Goal: Task Accomplishment & Management: Manage account settings

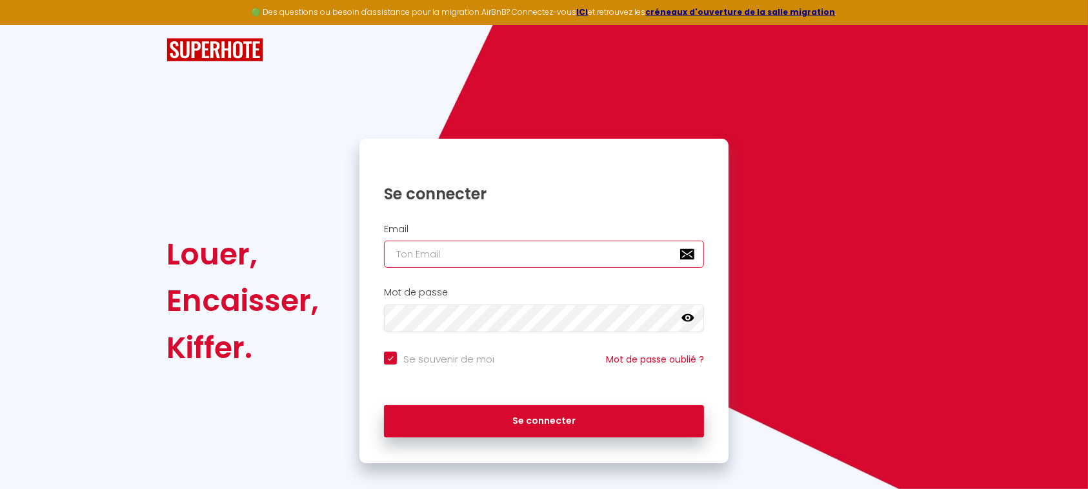
click at [408, 252] on input "email" at bounding box center [544, 254] width 320 height 27
type input "l"
checkbox input "true"
type input "la"
checkbox input "true"
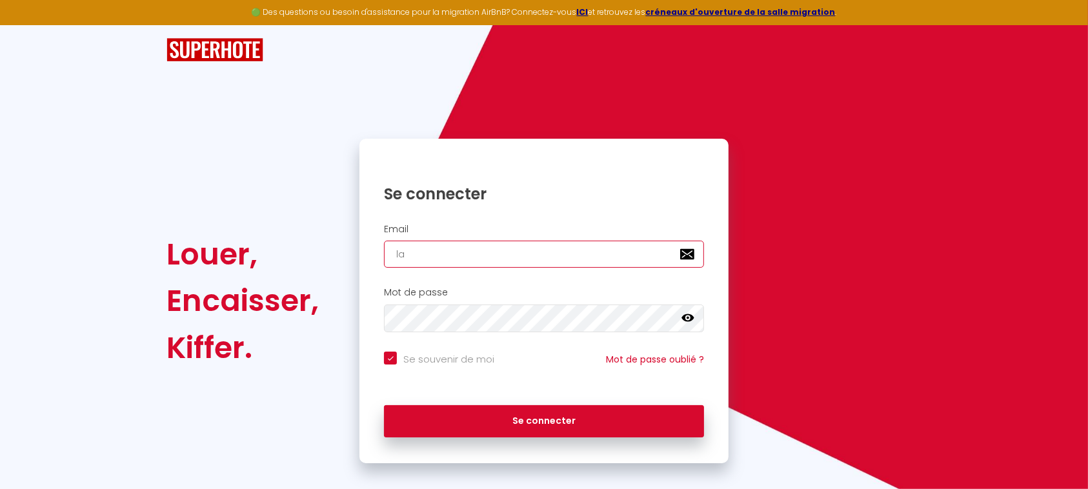
type input "lac"
checkbox input "true"
type input "laco"
checkbox input "true"
type input "lacon"
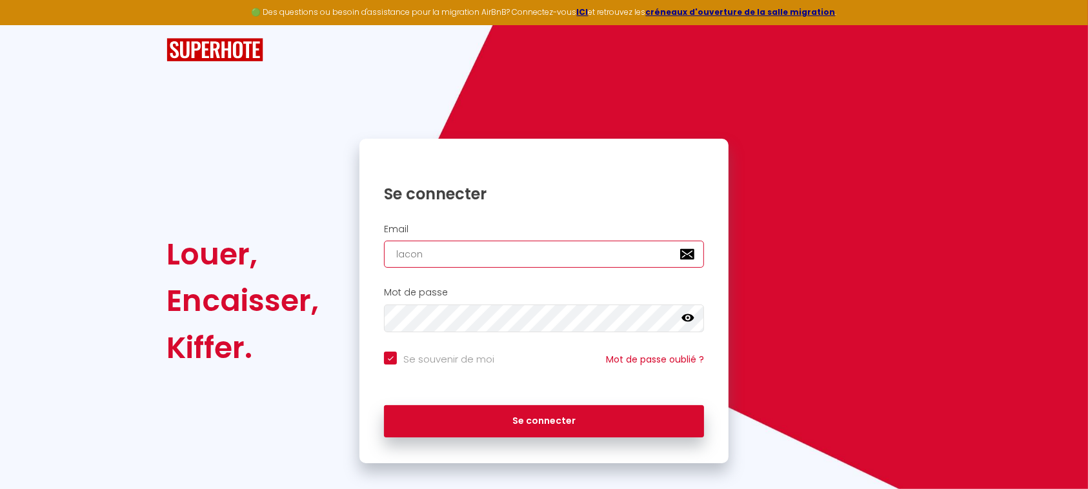
checkbox input "true"
type input "laconc"
checkbox input "true"
type input "laconci"
checkbox input "true"
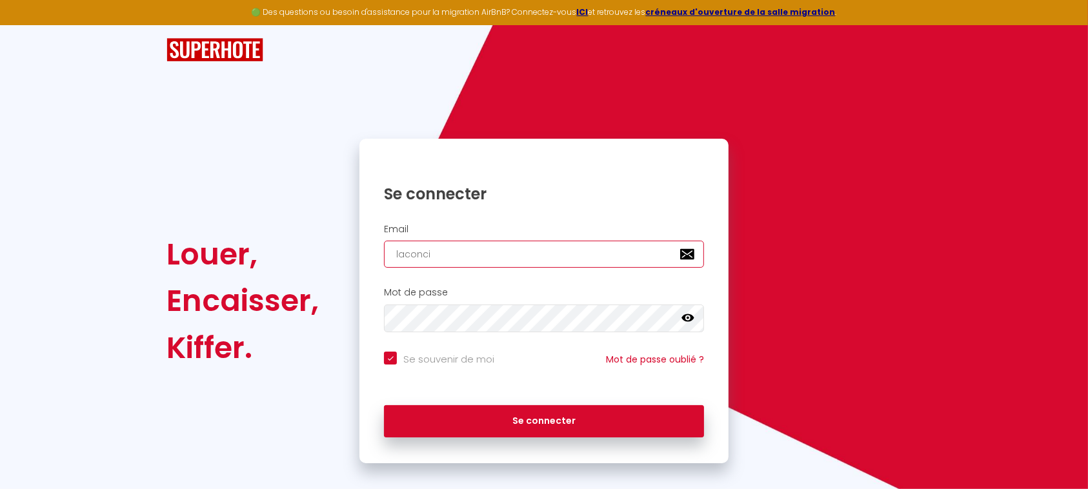
type input "laconcie"
checkbox input "true"
type input "laconcier"
checkbox input "true"
type input "laconcierg"
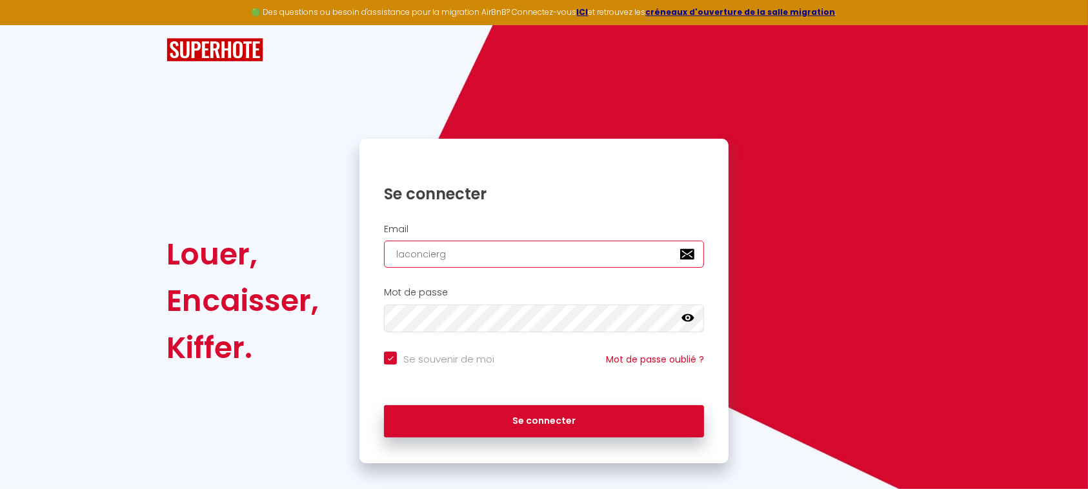
checkbox input "true"
type input "laconcierge"
checkbox input "true"
type input "laconcierger"
checkbox input "true"
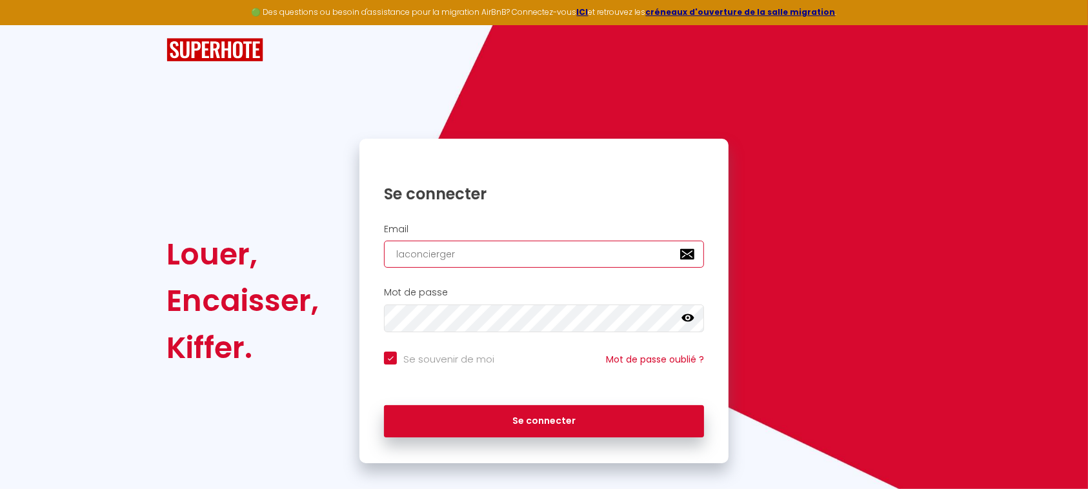
type input "laconciergeri"
checkbox input "true"
type input "laconciergerie"
checkbox input "true"
type input "laconciergeriec"
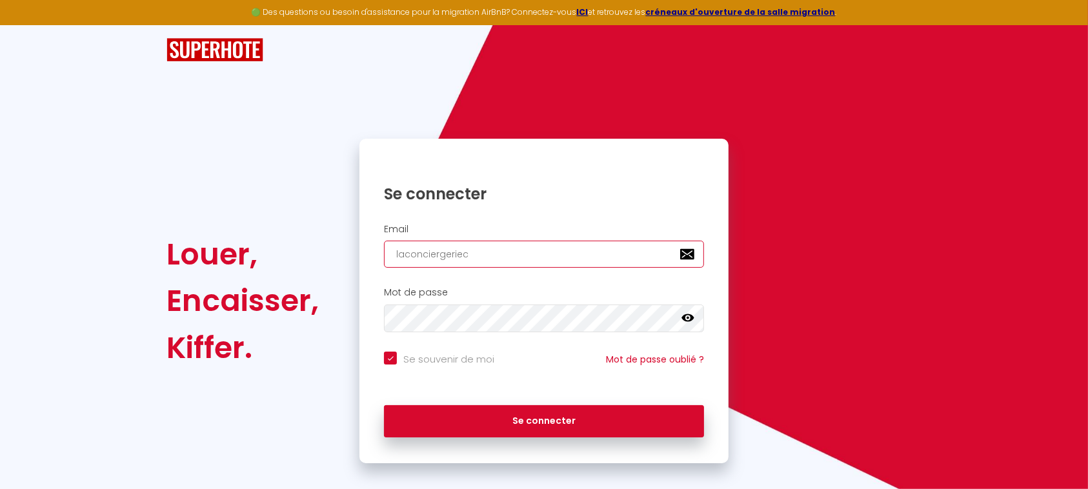
checkbox input "true"
type input "laconciergeriech"
checkbox input "true"
type input "laconciergeriecha"
checkbox input "true"
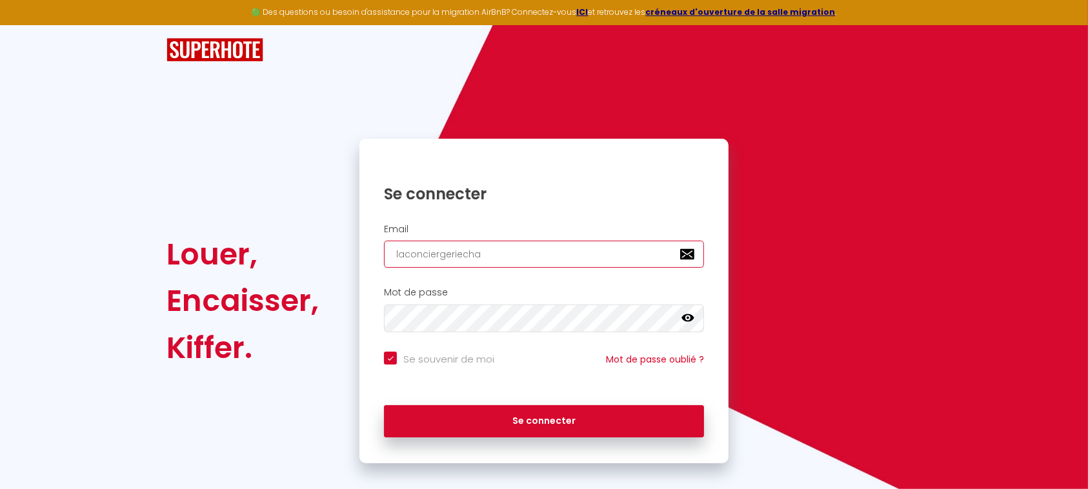
type input "laconciergeriechab"
checkbox input "true"
type input "laconciergeriechabl"
checkbox input "true"
type input "laconciergeriechabla"
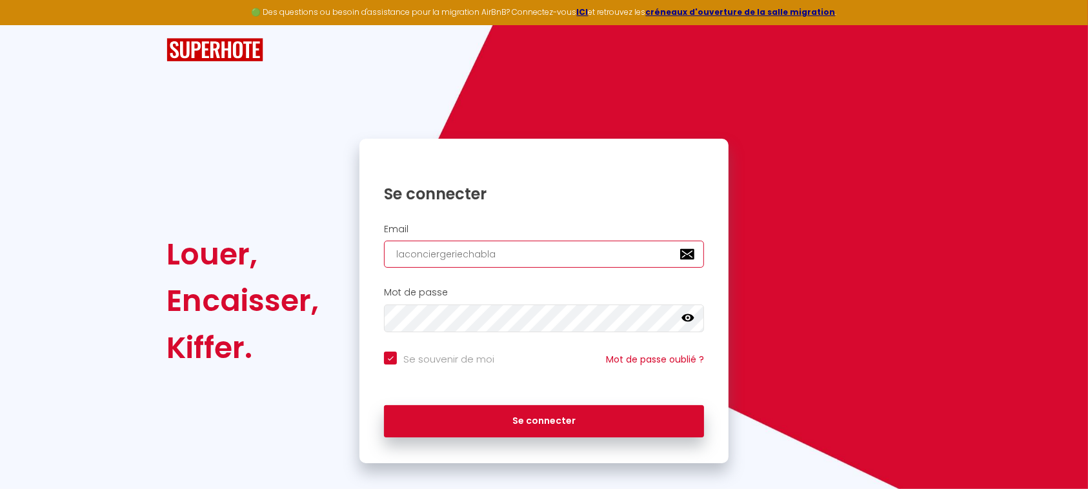
checkbox input "true"
type input "laconciergeriechablai"
checkbox input "true"
type input "laconciergeriechablais"
checkbox input "true"
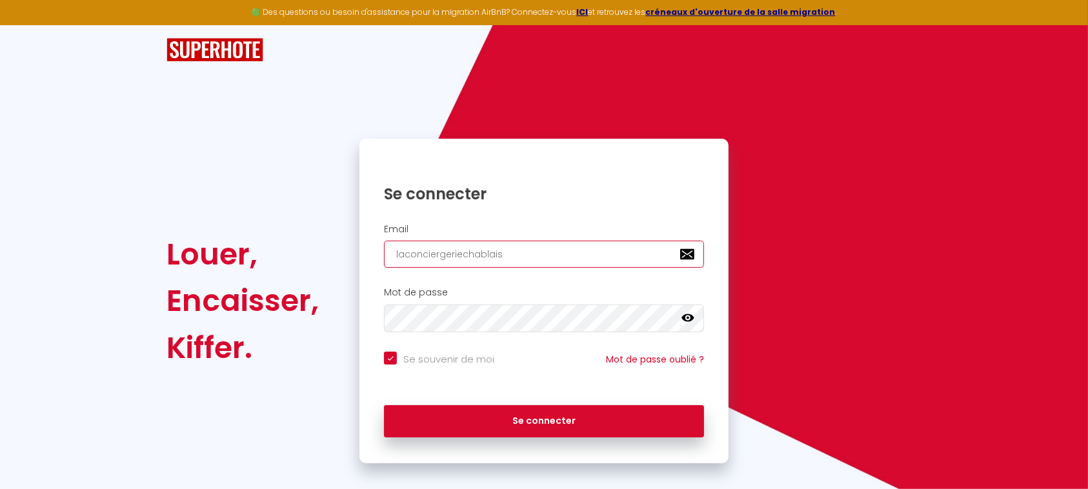
type input "laconciergeriechablaisi"
checkbox input "true"
type input "laconciergeriechablaisie"
checkbox input "true"
type input "laconciergeriechablaisien"
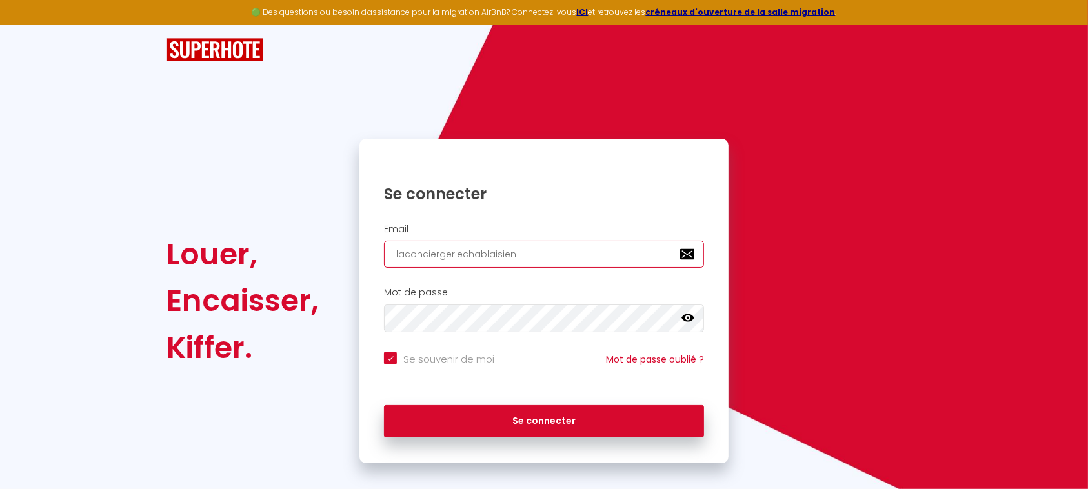
checkbox input "true"
type input "laconciergeriechablaisienn"
checkbox input "true"
type input "laconciergeriechablaisienne"
checkbox input "true"
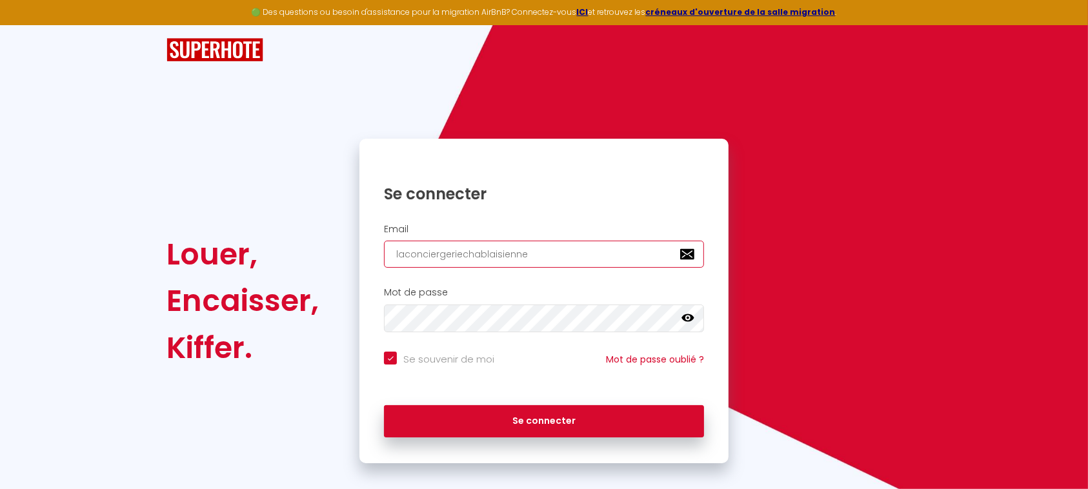
type input "laconciergeriechablaisienne@"
checkbox input "true"
type input "laconciergeriechablaisienne@g"
checkbox input "true"
type input "laconciergeriechablaisienne@gm"
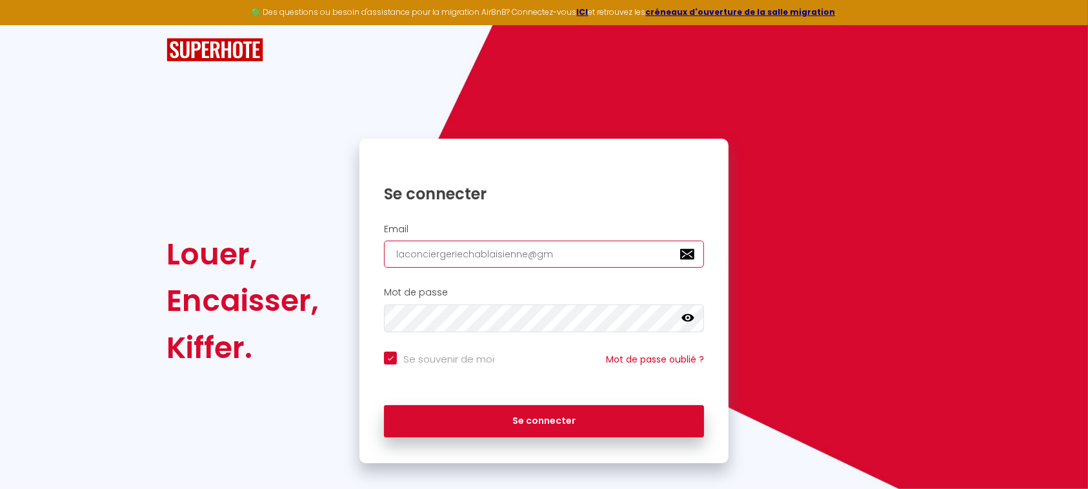
checkbox input "true"
type input "laconciergeriechablaisienne@gma"
checkbox input "true"
type input "laconciergeriechablaisienne@gmai"
checkbox input "true"
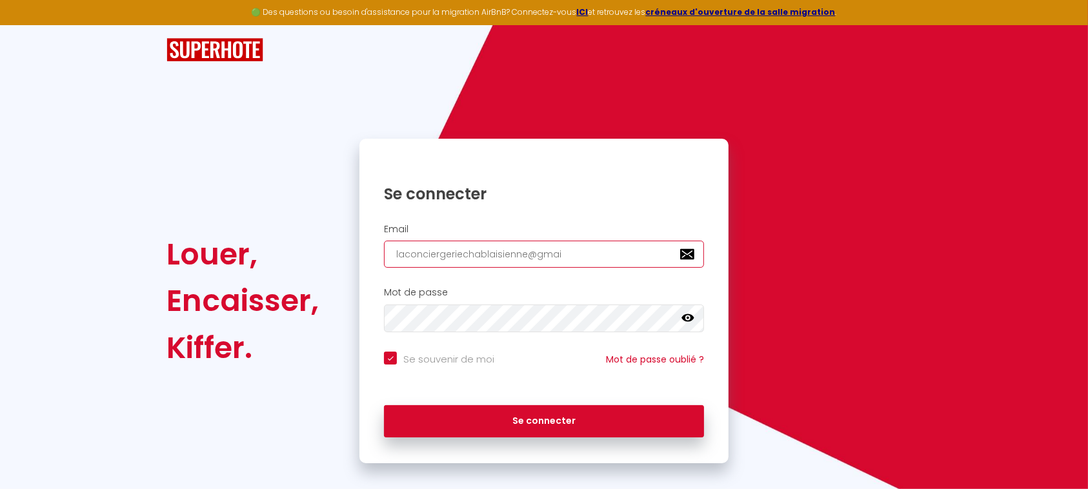
type input "[EMAIL_ADDRESS]"
checkbox input "true"
type input "[EMAIL_ADDRESS]."
checkbox input "true"
type input "laconciergeriechablaisienne@gmail.c"
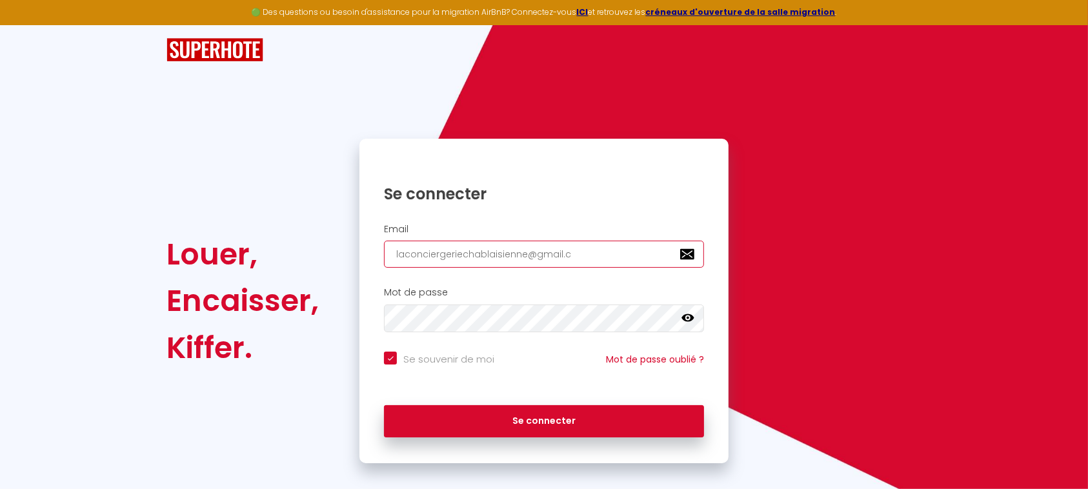
checkbox input "true"
type input "[EMAIL_ADDRESS][DOMAIN_NAME]"
checkbox input "true"
type input "[EMAIL_ADDRESS][DOMAIN_NAME]"
checkbox input "true"
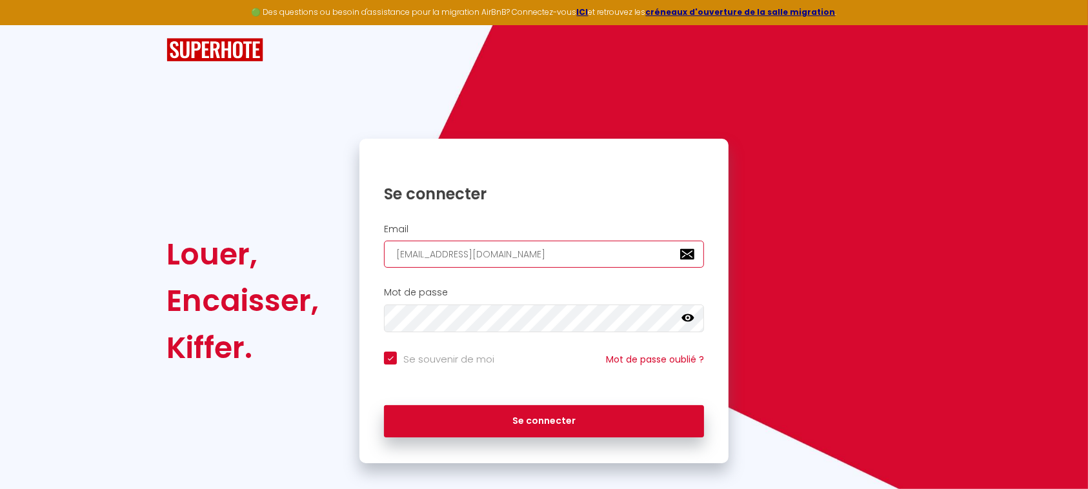
type input "[EMAIL_ADDRESS][DOMAIN_NAME]"
click at [384, 405] on button "Se connecter" at bounding box center [544, 421] width 320 height 32
checkbox input "true"
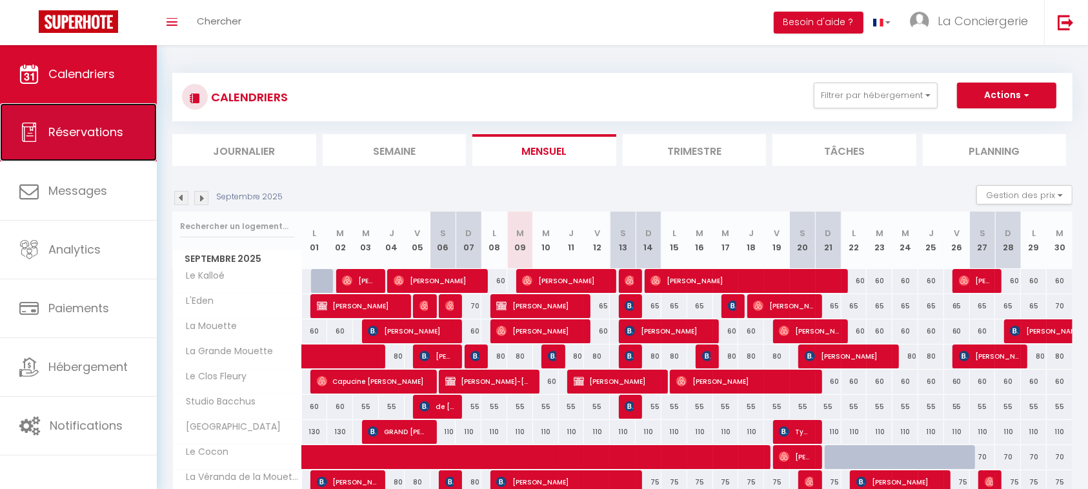
click at [74, 130] on span "Réservations" at bounding box center [85, 132] width 75 height 16
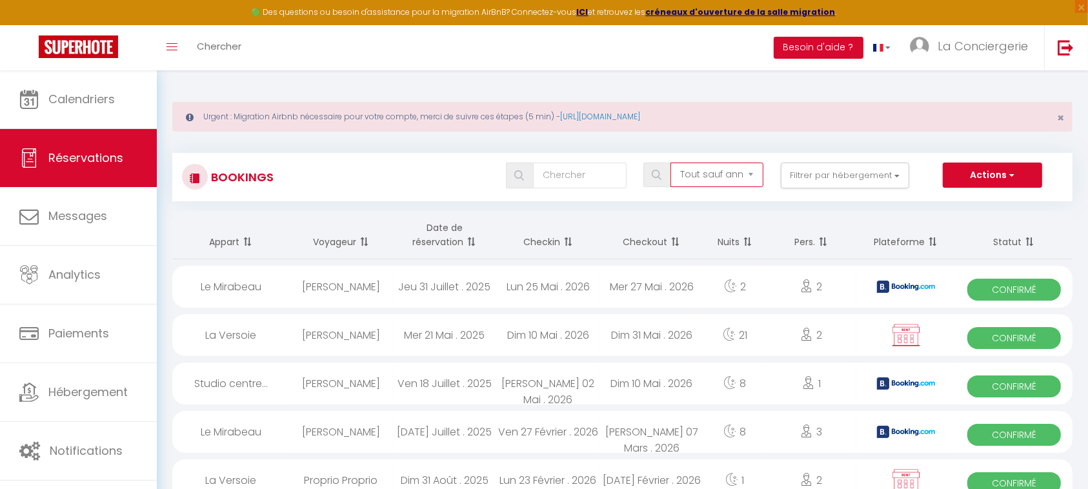
click at [704, 179] on select "Tous les statuts Annulé Confirmé Non Confirmé Tout sauf annulé No Show Request" at bounding box center [716, 175] width 93 height 25
select select "all"
click at [672, 163] on select "Tous les statuts Annulé Confirmé Non Confirmé Tout sauf annulé No Show Request" at bounding box center [716, 175] width 93 height 25
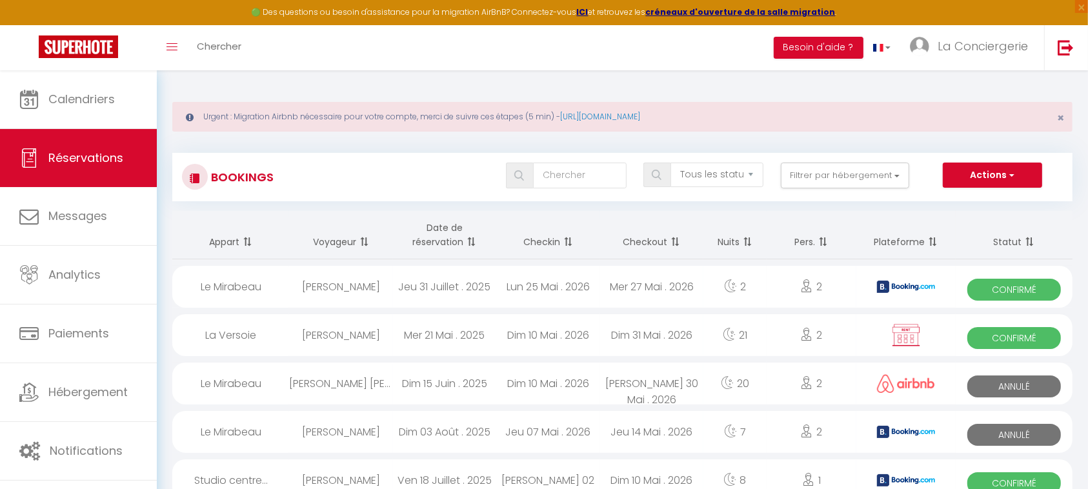
click at [445, 239] on th "Date de réservation" at bounding box center [444, 235] width 103 height 48
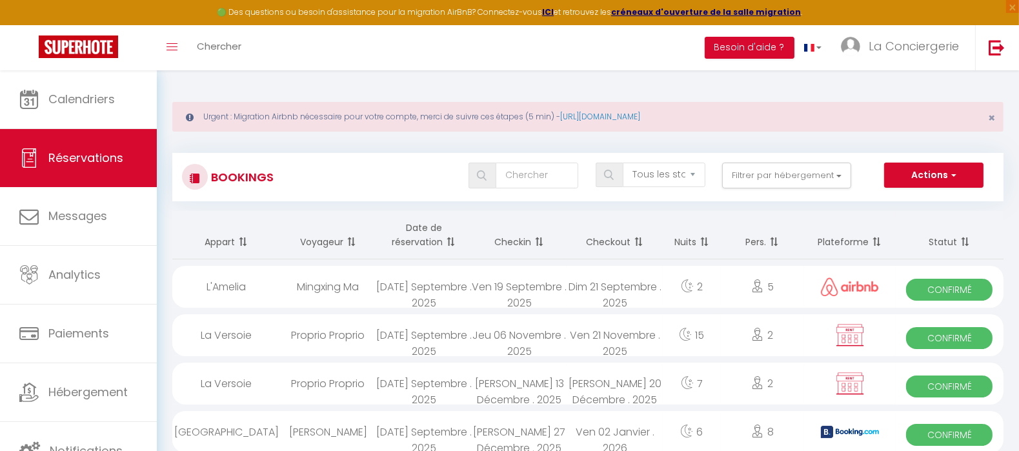
click at [517, 285] on div "Ven 19 Septembre . 2025" at bounding box center [519, 287] width 95 height 42
select select "OK"
select select "0"
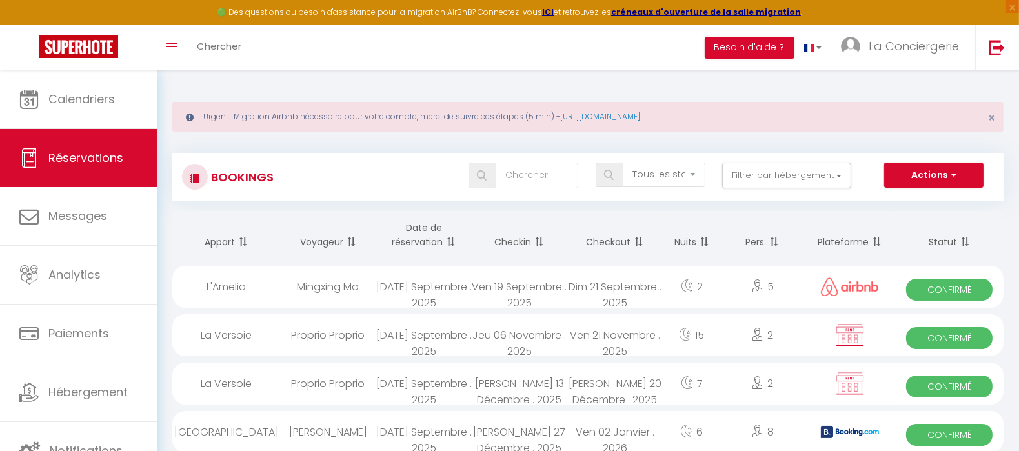
select select "1"
select select
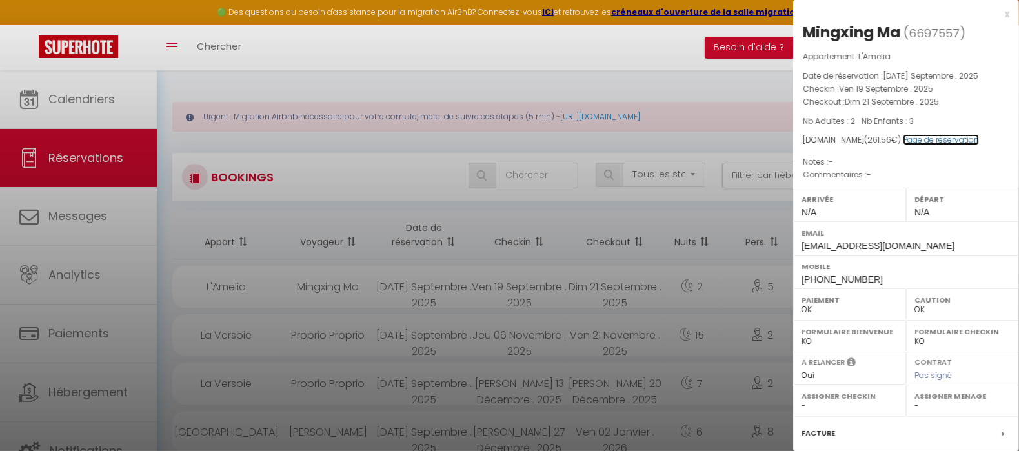
click at [903, 141] on link "Page de réservation" at bounding box center [941, 139] width 76 height 11
click at [543, 341] on div at bounding box center [509, 225] width 1019 height 451
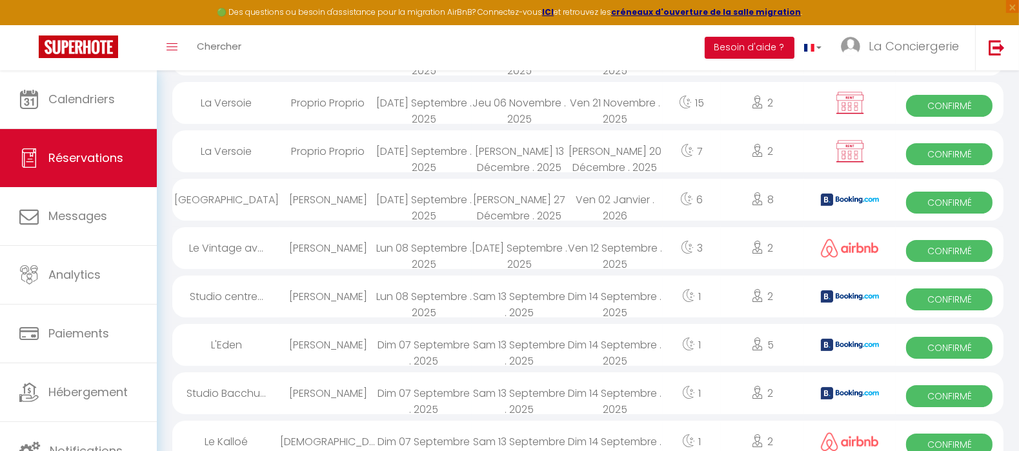
scroll to position [247, 0]
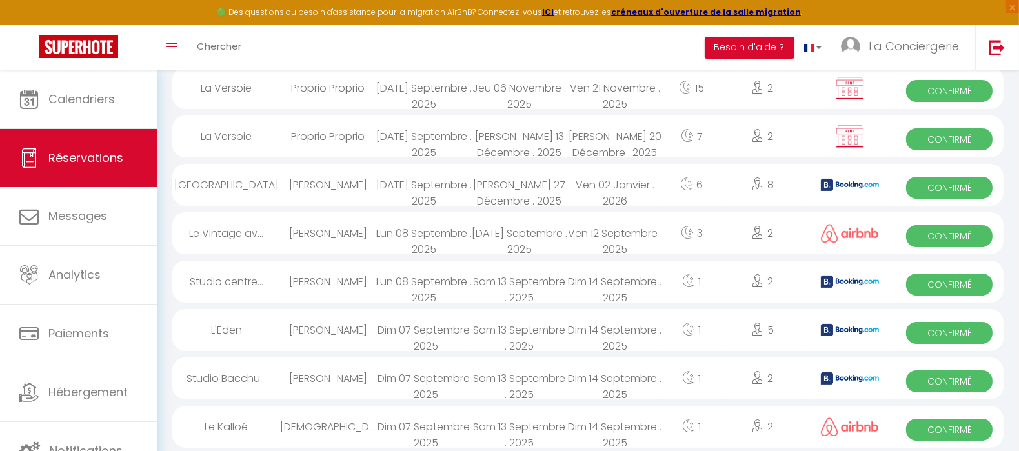
click at [513, 235] on div "[DATE] Septembre . 2025" at bounding box center [519, 233] width 95 height 42
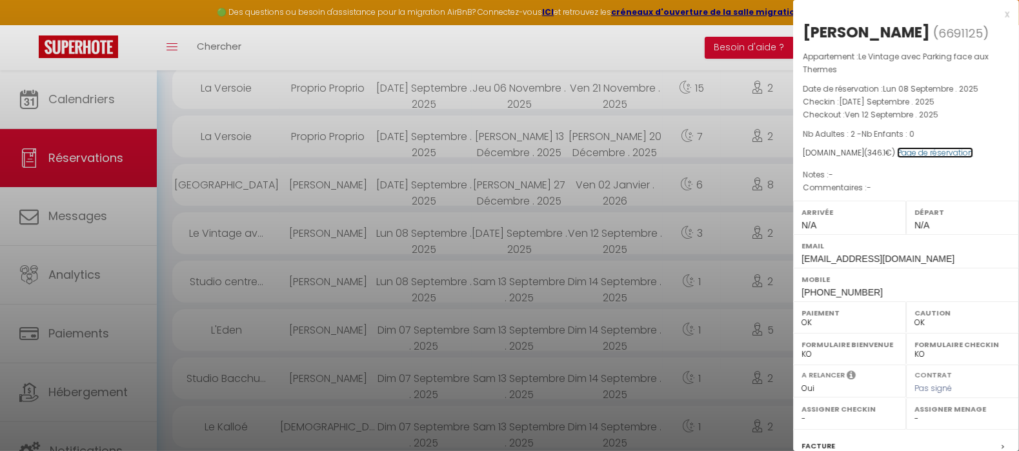
click at [936, 153] on link "Page de réservation" at bounding box center [935, 152] width 76 height 11
click at [527, 281] on div at bounding box center [509, 225] width 1019 height 451
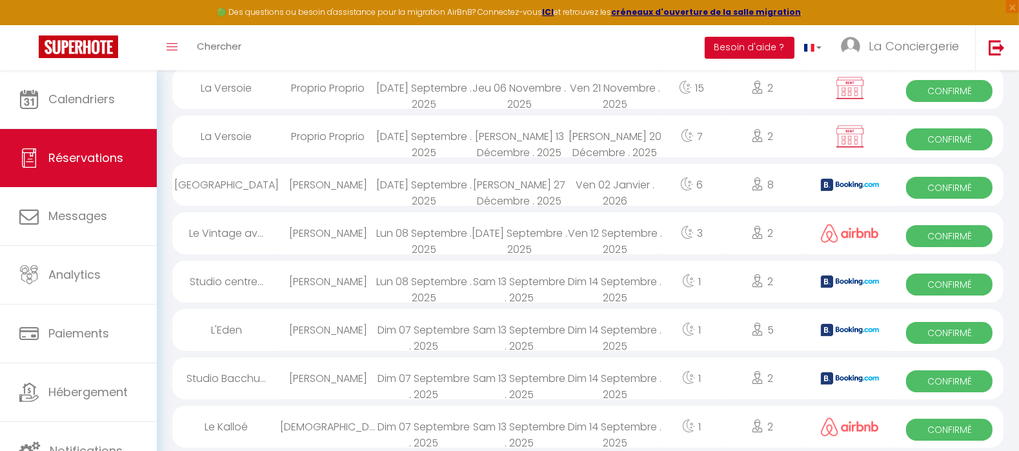
click at [527, 281] on div "Sam 13 Septembre . 2025" at bounding box center [519, 282] width 95 height 42
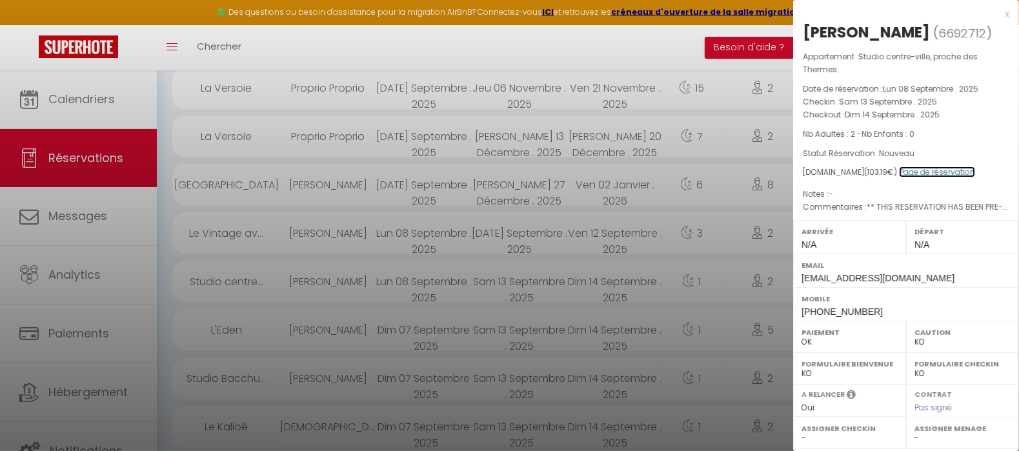
click at [919, 171] on link "Page de réservation" at bounding box center [937, 171] width 76 height 11
click at [532, 327] on div at bounding box center [509, 225] width 1019 height 451
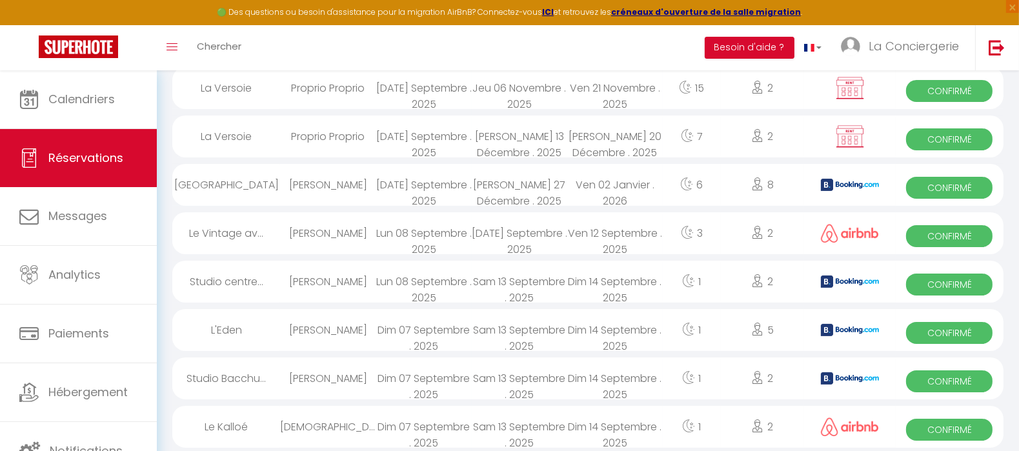
click at [532, 327] on div "Sam 13 Septembre . 2025" at bounding box center [519, 330] width 95 height 42
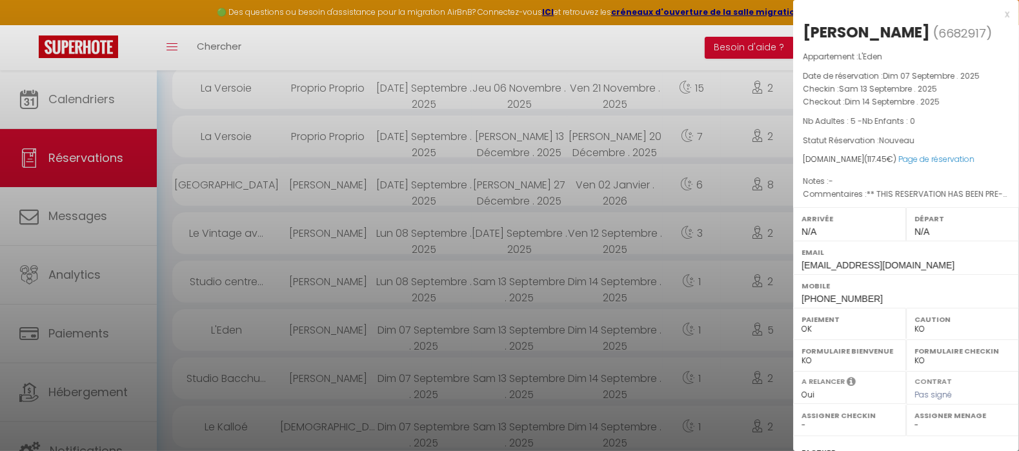
click at [537, 381] on div at bounding box center [509, 225] width 1019 height 451
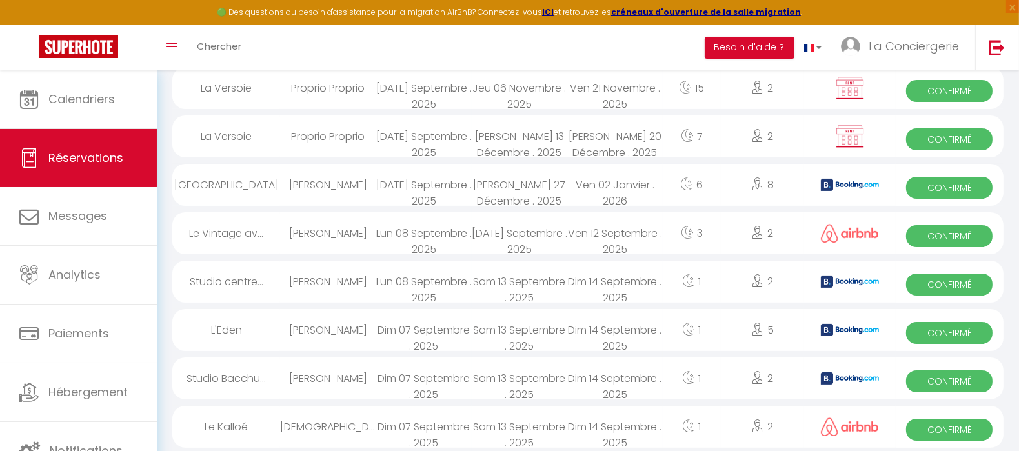
click at [537, 381] on div "Sam 13 Septembre . 2025" at bounding box center [519, 378] width 95 height 42
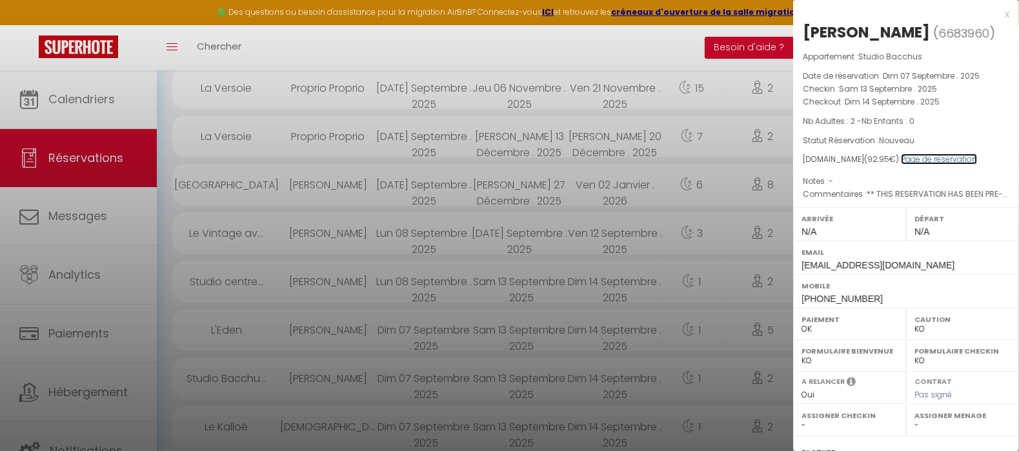
click at [915, 162] on link "Page de réservation" at bounding box center [939, 159] width 76 height 11
click at [513, 189] on div at bounding box center [509, 225] width 1019 height 451
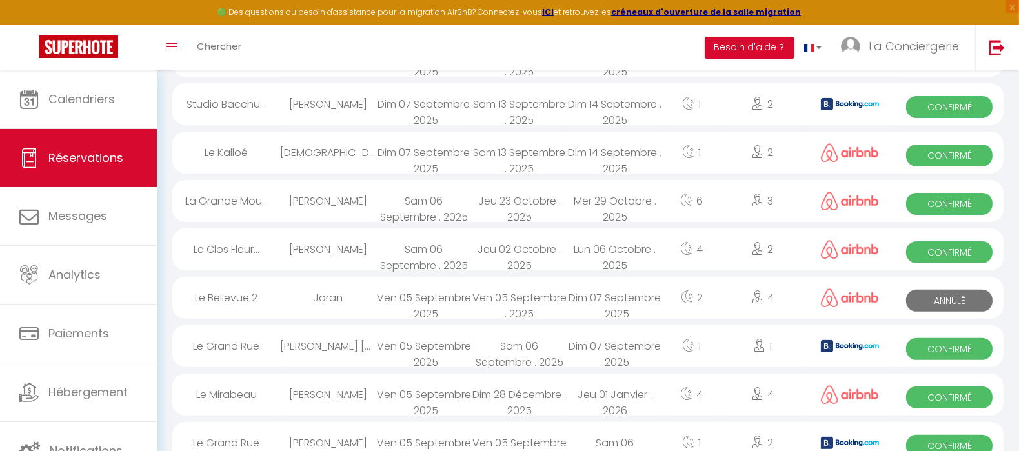
scroll to position [537, 0]
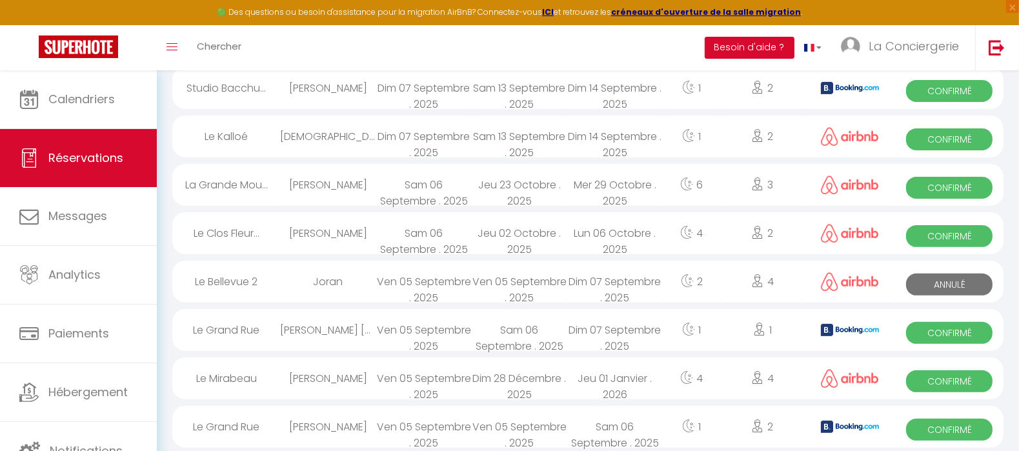
click at [522, 330] on div "Sam 06 Septembre . 2025" at bounding box center [519, 330] width 95 height 42
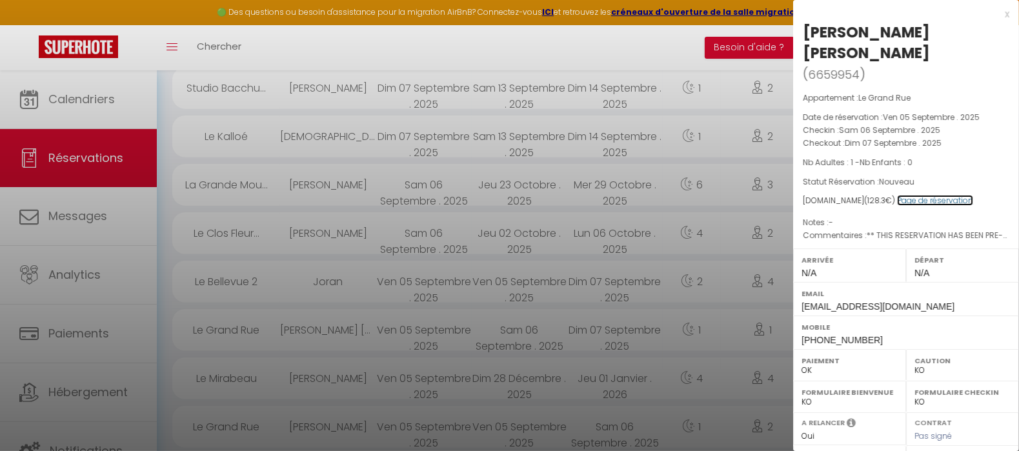
click at [930, 195] on link "Page de réservation" at bounding box center [935, 200] width 76 height 11
click at [374, 376] on div at bounding box center [509, 225] width 1019 height 451
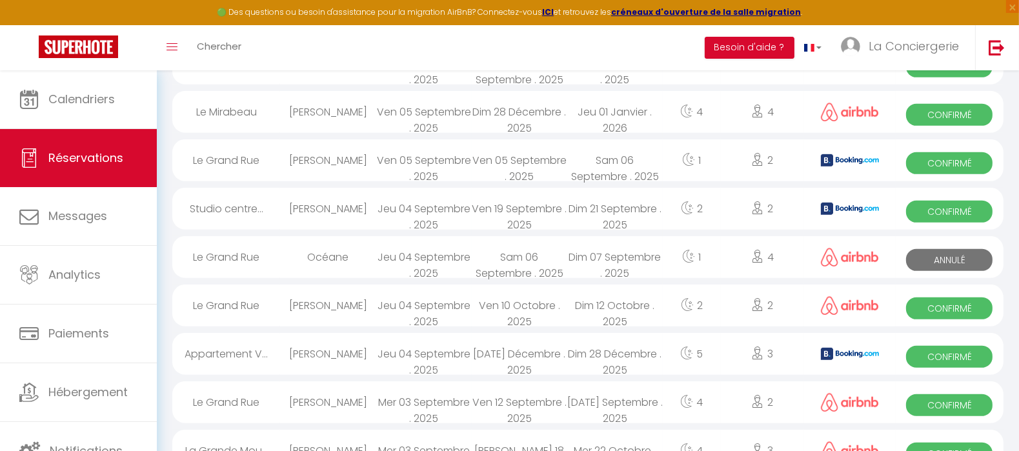
scroll to position [828, 0]
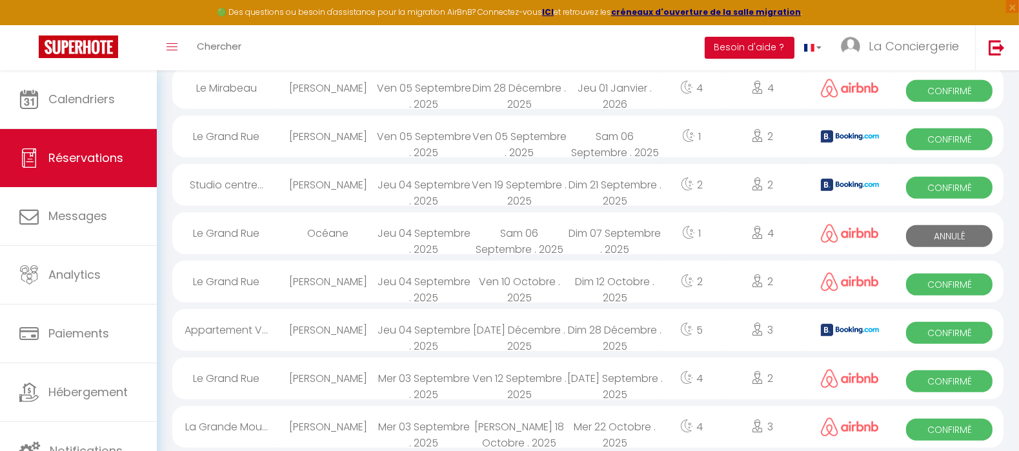
click at [531, 137] on div "Ven 05 Septembre . 2025" at bounding box center [519, 136] width 95 height 42
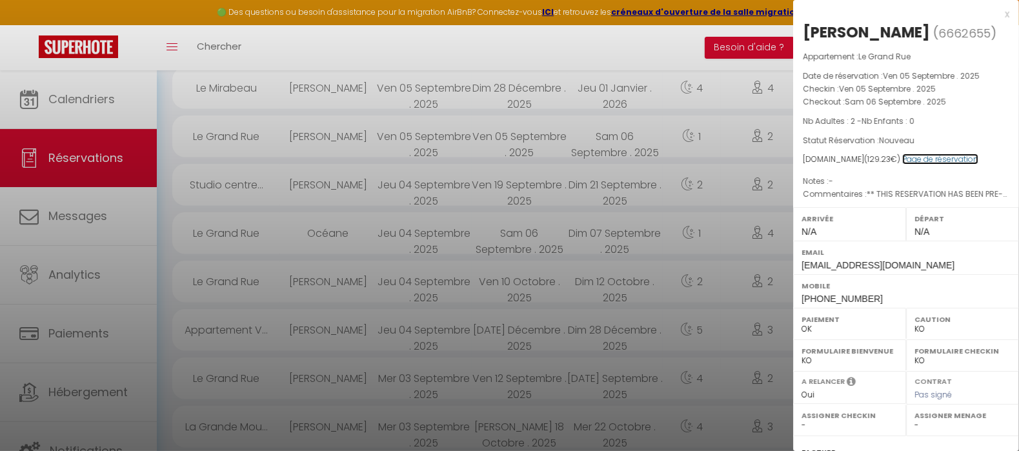
click at [911, 161] on link "Page de réservation" at bounding box center [940, 159] width 76 height 11
click at [525, 192] on div at bounding box center [509, 225] width 1019 height 451
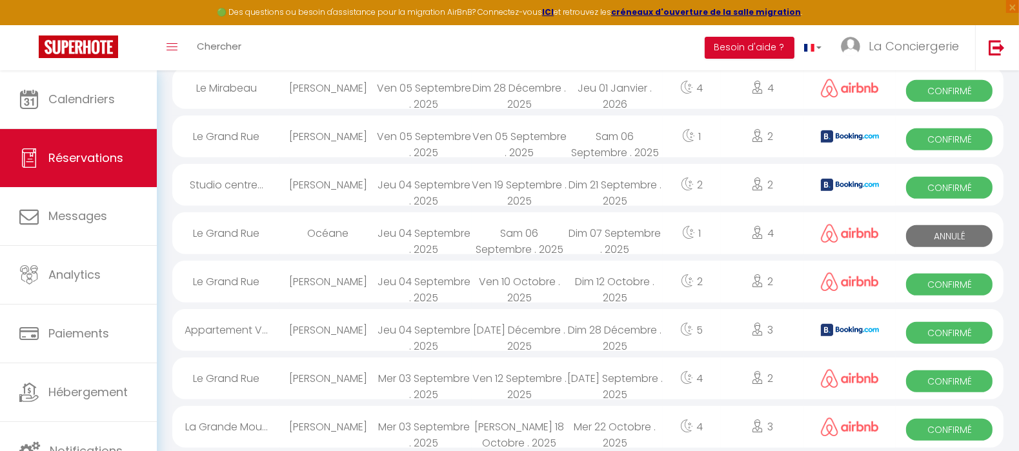
click at [525, 192] on div "Ven 19 Septembre . 2025" at bounding box center [519, 185] width 95 height 42
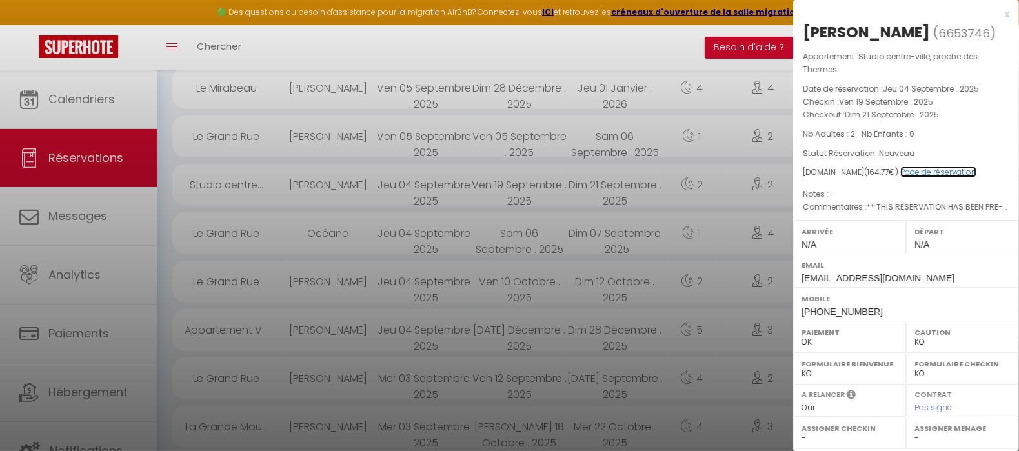
click at [927, 172] on link "Page de réservation" at bounding box center [938, 171] width 76 height 11
click at [523, 232] on div at bounding box center [509, 225] width 1019 height 451
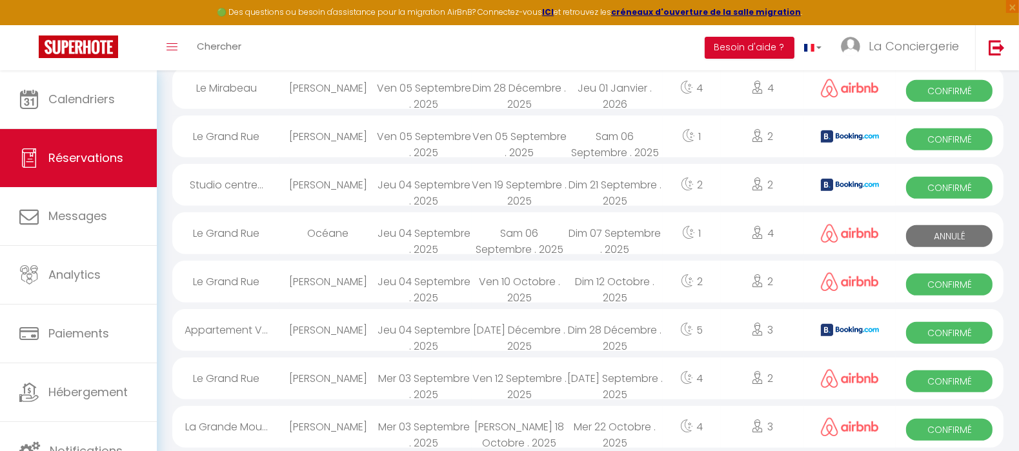
click at [525, 378] on div "Ven 12 Septembre . 2025" at bounding box center [519, 378] width 95 height 42
select select "OK"
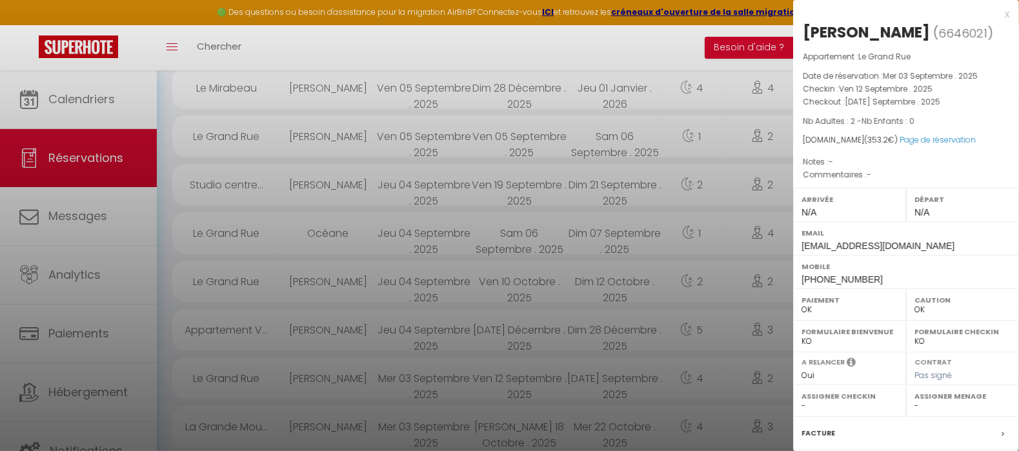
click at [534, 376] on div at bounding box center [509, 225] width 1019 height 451
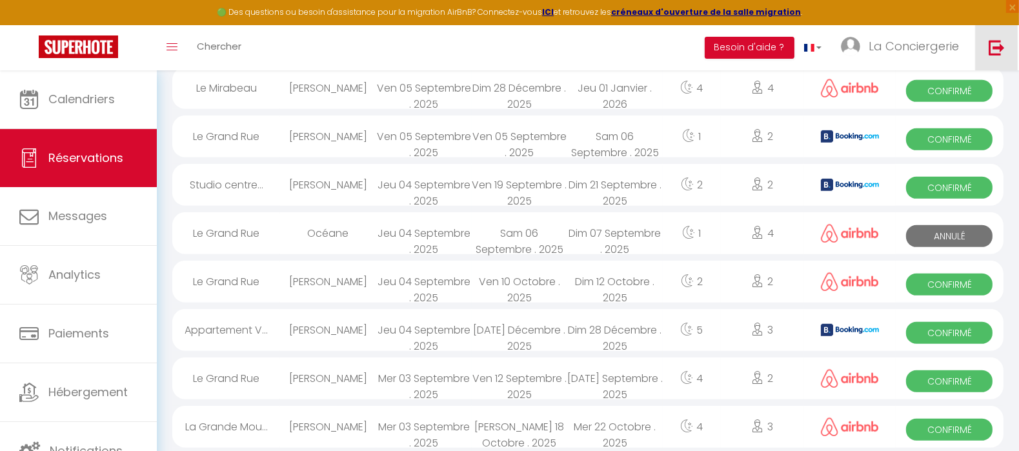
click at [999, 48] on img at bounding box center [996, 47] width 16 height 16
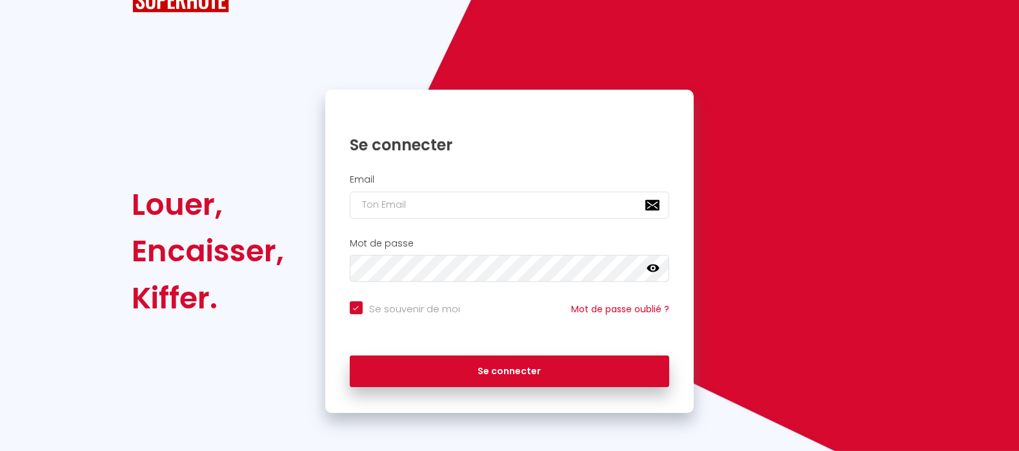
checkbox input "true"
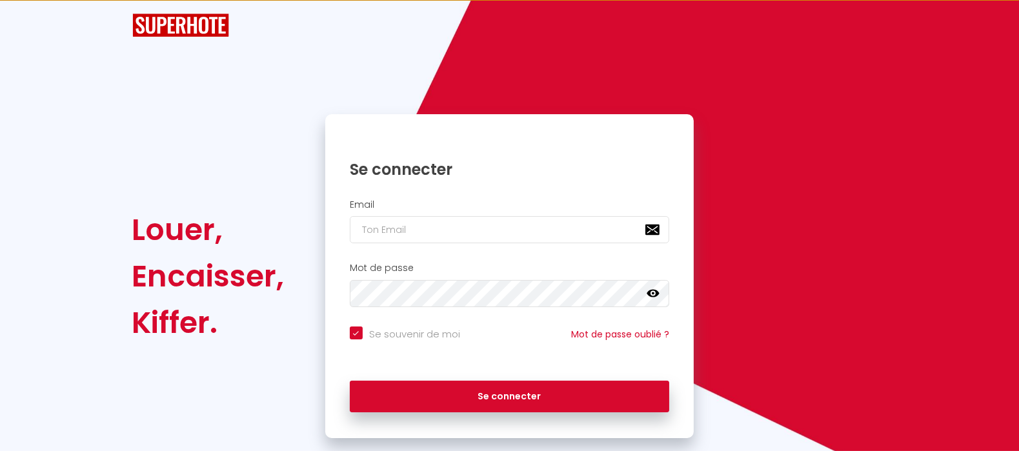
scroll to position [50, 0]
